Goal: Task Accomplishment & Management: Use online tool/utility

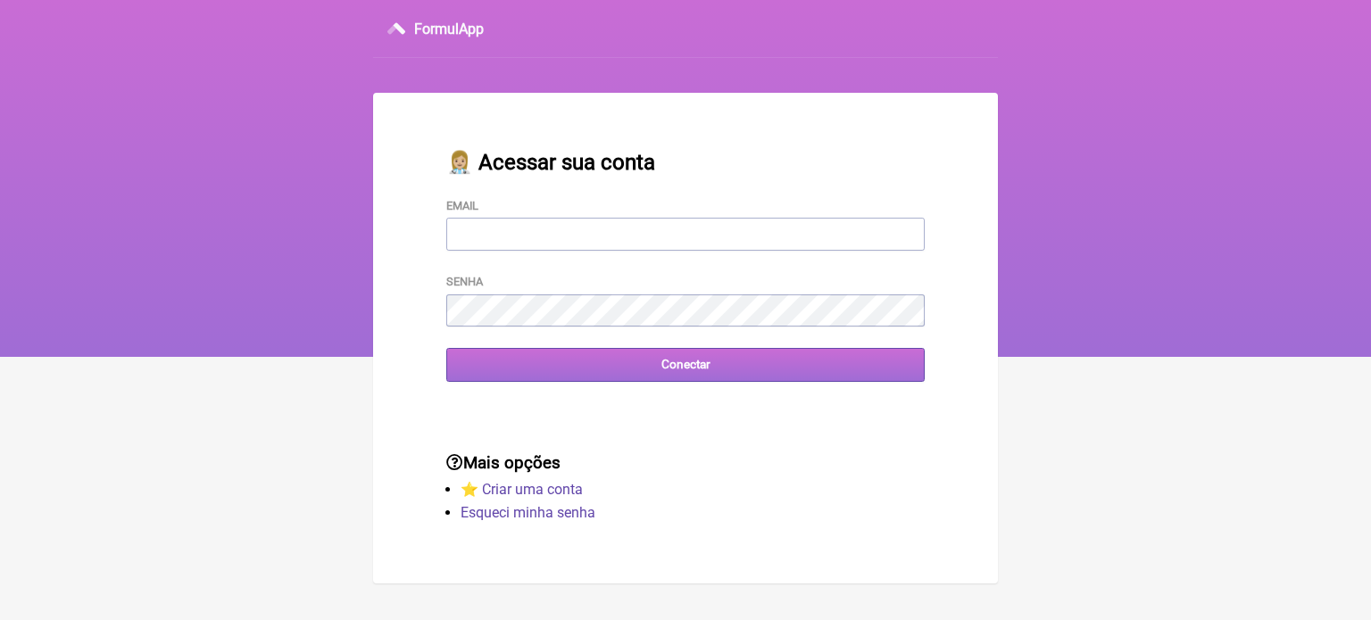
type input "[EMAIL_ADDRESS][DOMAIN_NAME]"
click at [653, 367] on input "Conectar" at bounding box center [685, 364] width 478 height 33
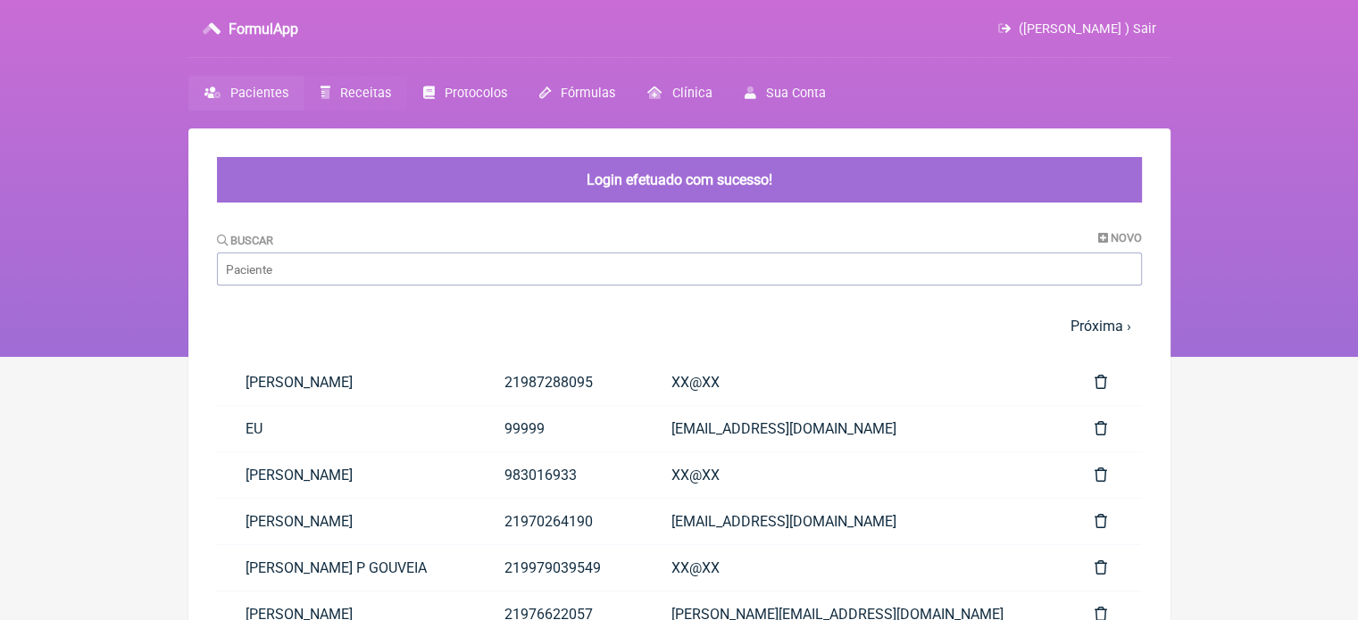
click at [343, 92] on span "Receitas" at bounding box center [365, 93] width 51 height 15
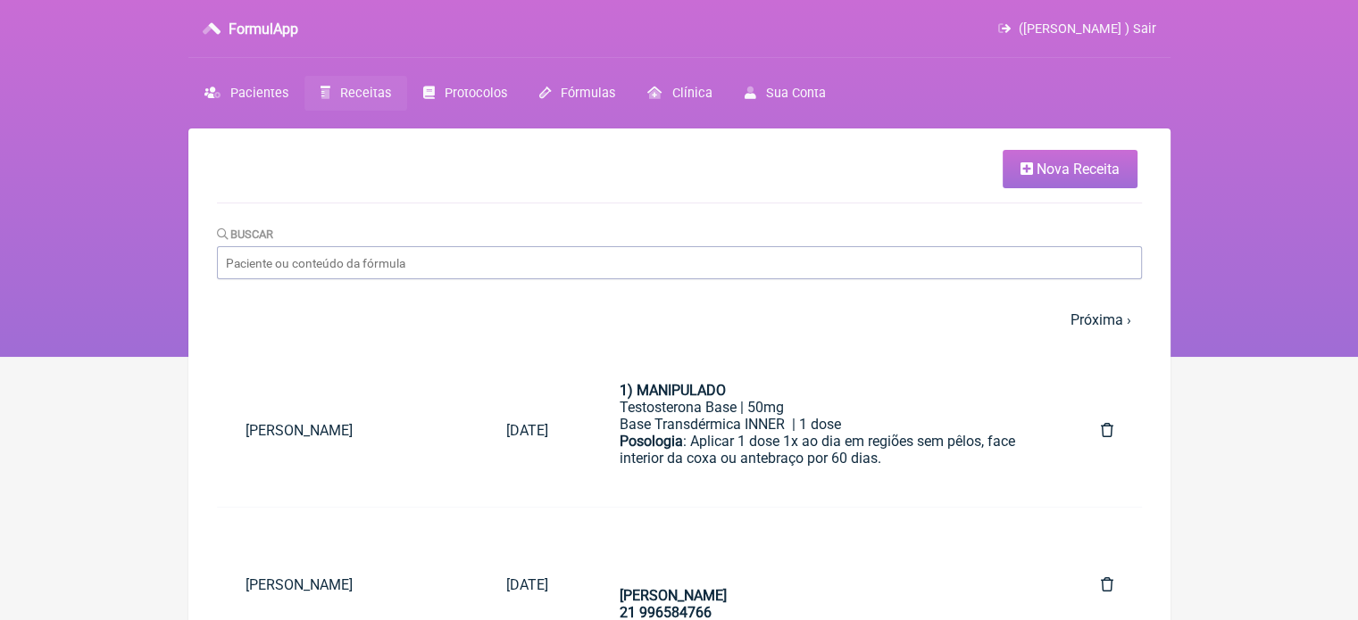
click at [1020, 171] on icon at bounding box center [1026, 169] width 12 height 14
